Goal: Transaction & Acquisition: Purchase product/service

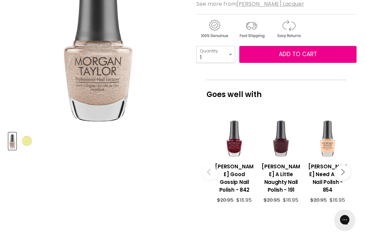
scroll to position [155, 0]
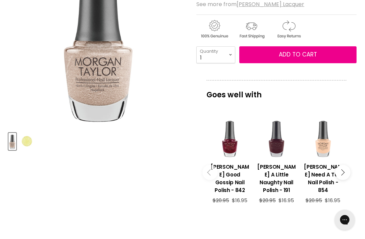
click at [344, 170] on icon "Main content" at bounding box center [342, 173] width 6 height 6
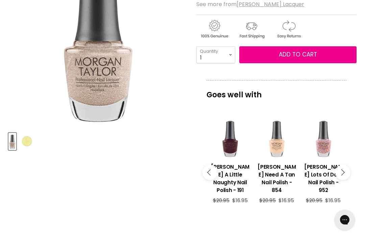
click at [343, 170] on icon "Main content" at bounding box center [342, 173] width 6 height 6
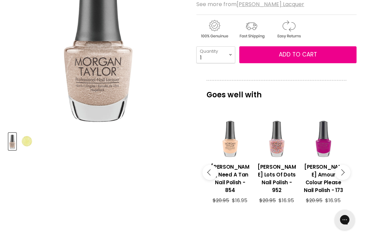
click at [344, 168] on button "Main content" at bounding box center [343, 172] width 15 height 15
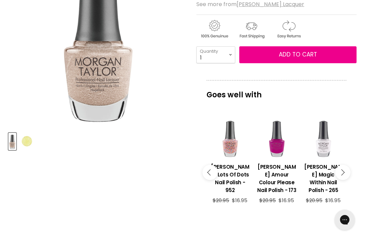
click at [344, 169] on button "Main content" at bounding box center [343, 172] width 15 height 15
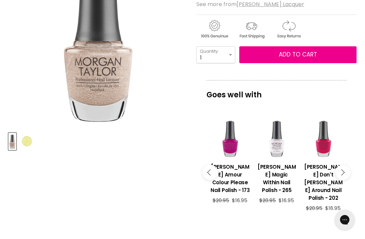
click at [345, 170] on button "Main content" at bounding box center [343, 172] width 15 height 15
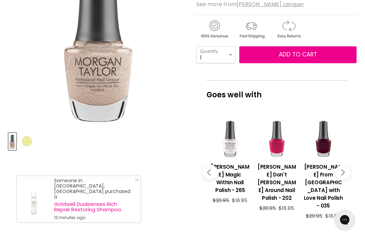
click at [350, 166] on button "Main content" at bounding box center [343, 172] width 15 height 15
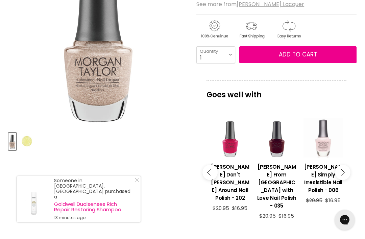
click at [350, 165] on button "Main content" at bounding box center [343, 172] width 15 height 15
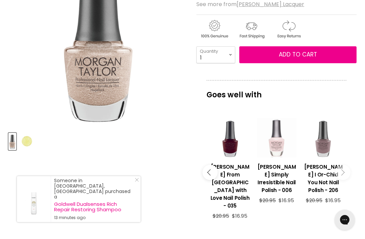
click at [349, 169] on button "Main content" at bounding box center [343, 172] width 15 height 15
click at [341, 170] on icon "Main content" at bounding box center [342, 173] width 6 height 6
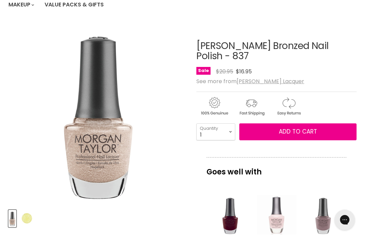
scroll to position [0, 0]
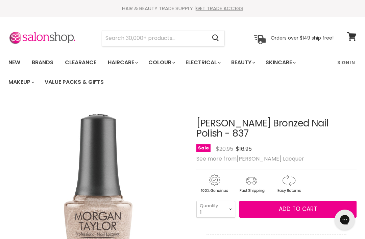
click at [120, 41] on input "Search" at bounding box center [154, 38] width 105 height 16
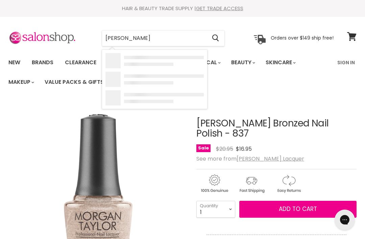
type input "Morgan taykor"
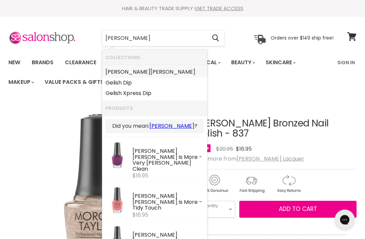
click at [161, 72] on link "Morgan Taylor Lacquer" at bounding box center [155, 72] width 98 height 11
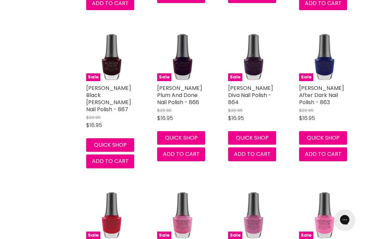
scroll to position [1685, 0]
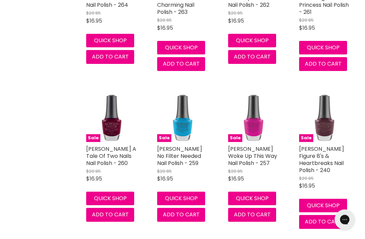
scroll to position [3167, 0]
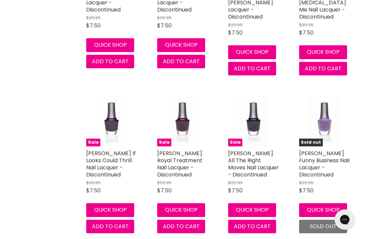
scroll to position [5379, 0]
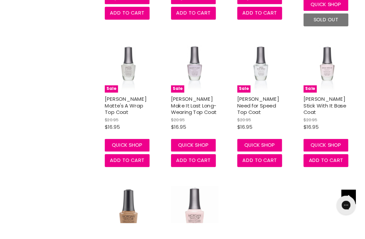
scroll to position [6241, 0]
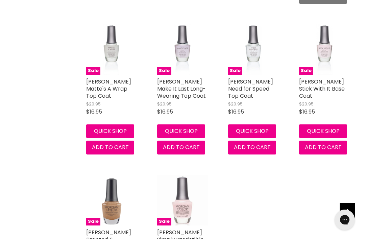
click at [178, 175] on img "Main content" at bounding box center [182, 200] width 51 height 51
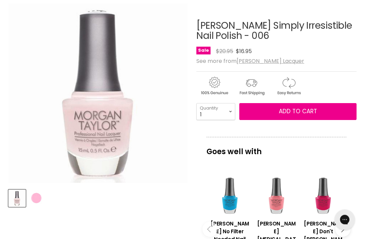
click at [36, 195] on img "Product thumbnails" at bounding box center [36, 199] width 16 height 16
